Goal: Information Seeking & Learning: Learn about a topic

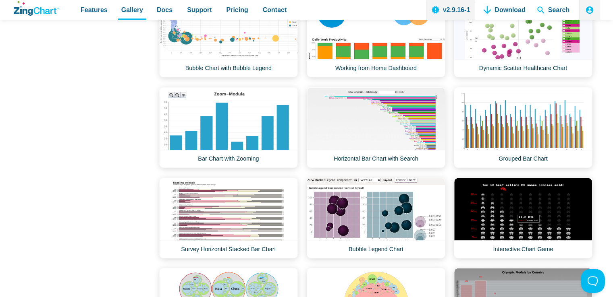
scroll to position [1128, 0]
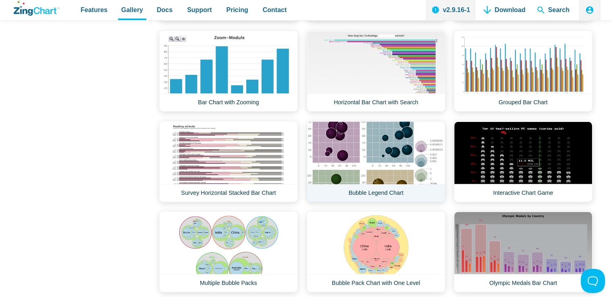
click at [358, 148] on link "Bubble Legend Chart" at bounding box center [375, 161] width 139 height 81
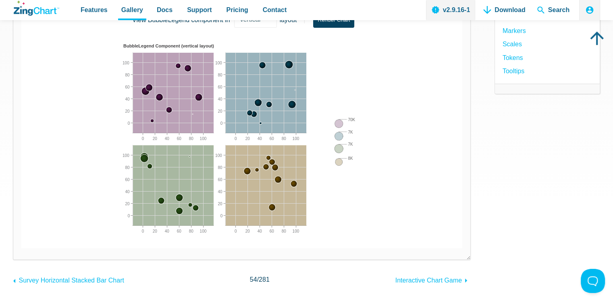
scroll to position [201, 0]
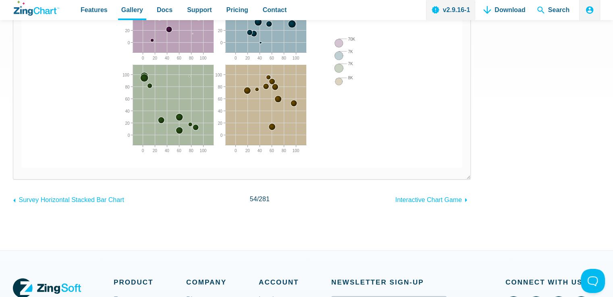
drag, startPoint x: 143, startPoint y: 77, endPoint x: 175, endPoint y: 97, distance: 37.9
click at [172, 96] on div "BubbleLegend Component (vertical layout) 0 100 20 40 60 80 0 100 20 40 60 80 0 …" at bounding box center [242, 60] width 242 height 201
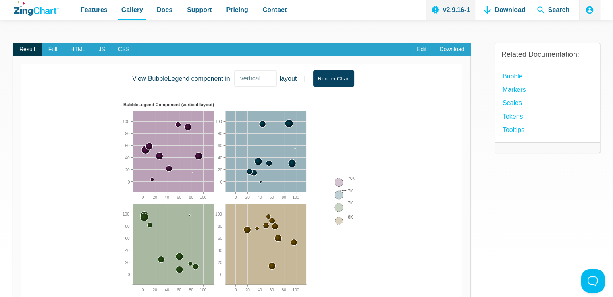
scroll to position [0, 0]
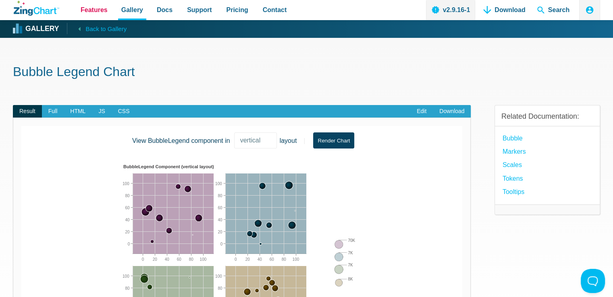
click at [90, 7] on span "Features" at bounding box center [94, 9] width 27 height 11
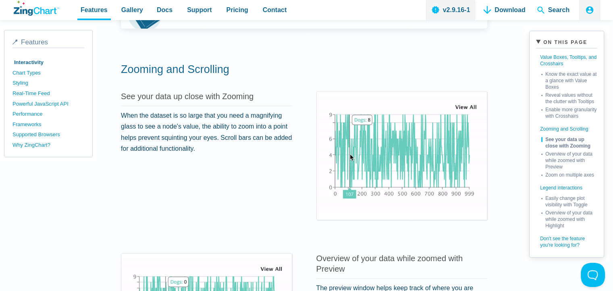
scroll to position [725, 0]
